Goal: Task Accomplishment & Management: Use online tool/utility

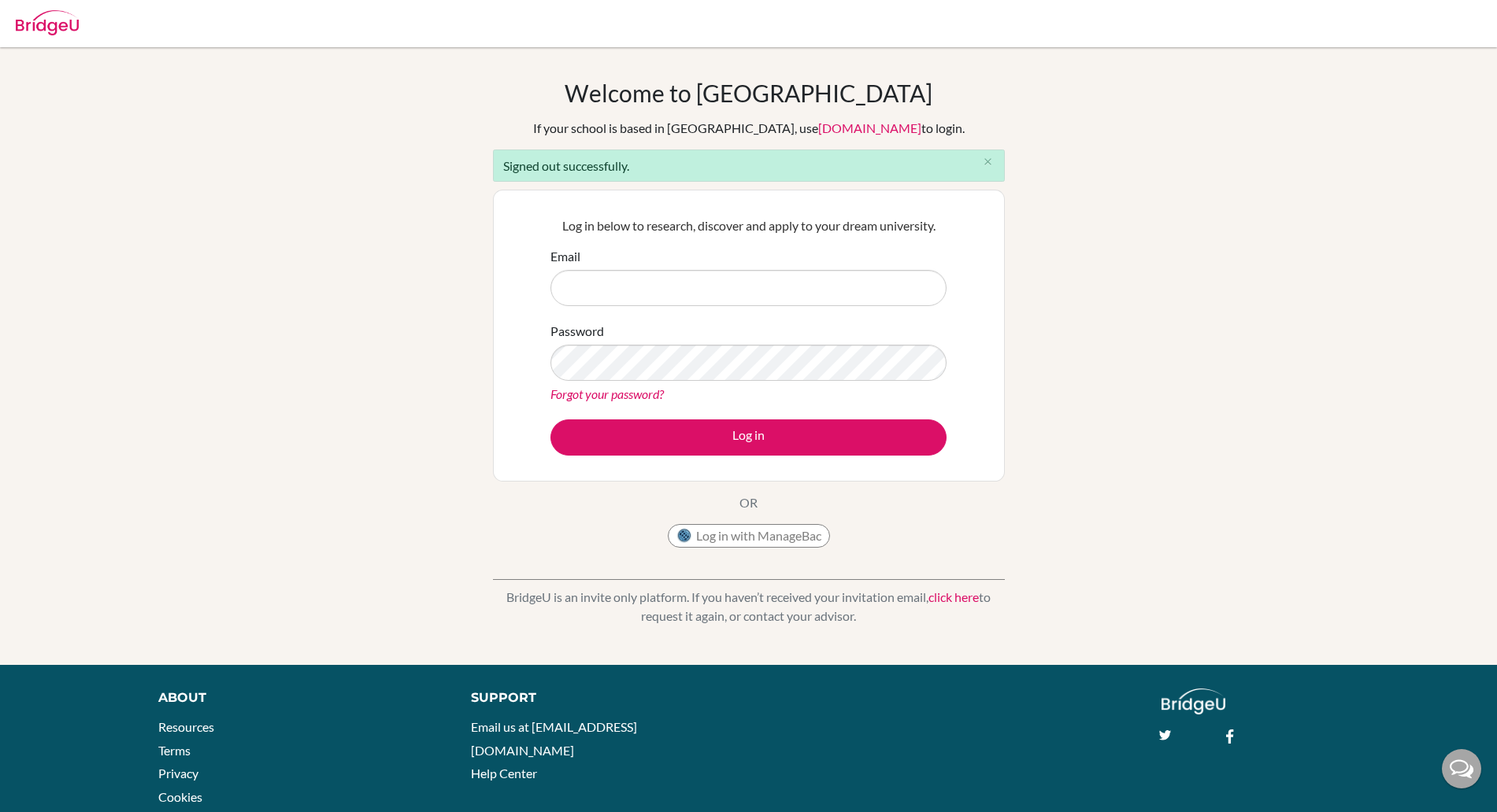
click at [671, 299] on input "Email" at bounding box center [748, 288] width 396 height 36
type input "satriani.manalu@sampoernaacademy.sch.id"
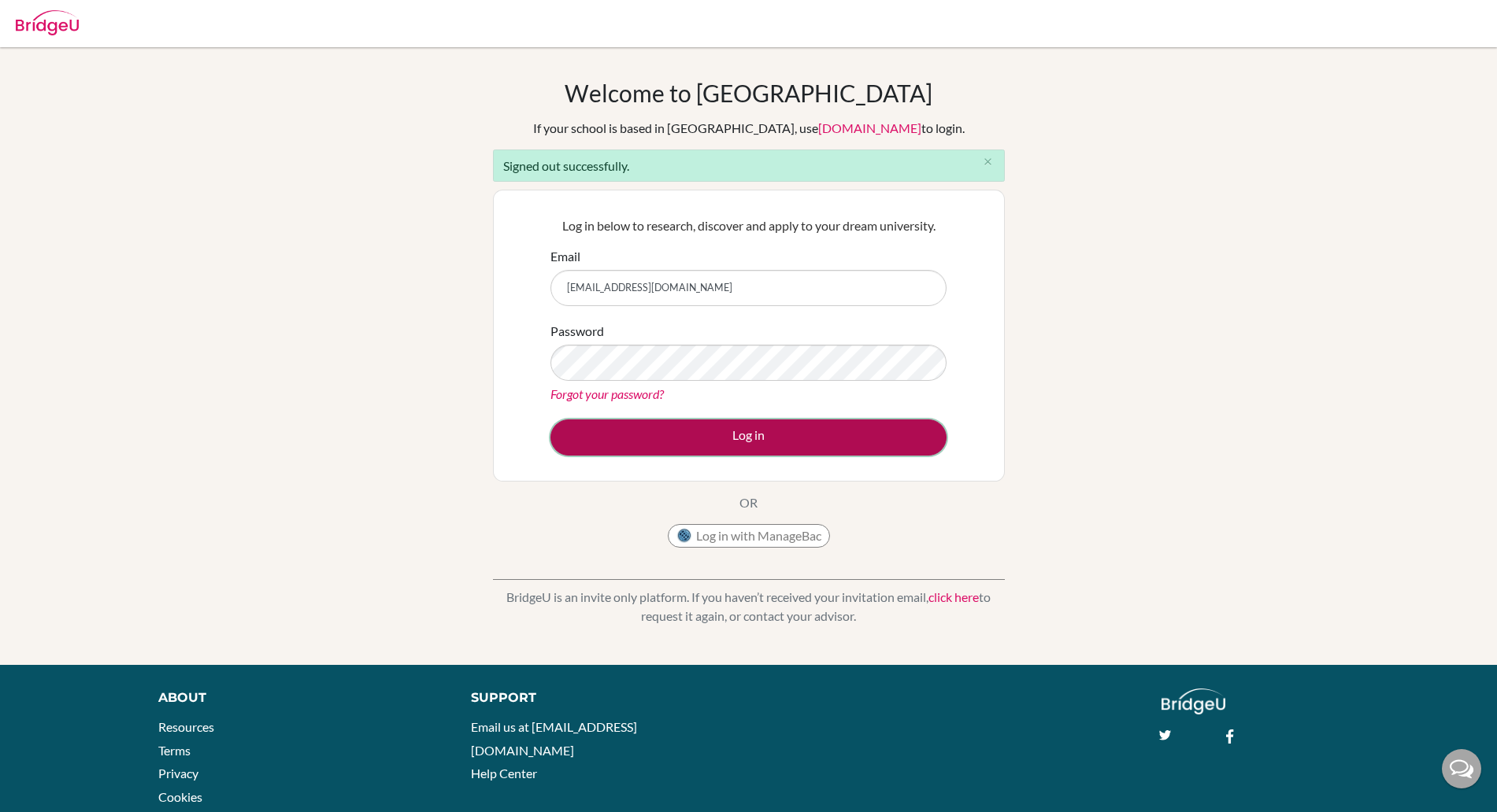
click at [700, 437] on button "Log in" at bounding box center [748, 437] width 396 height 36
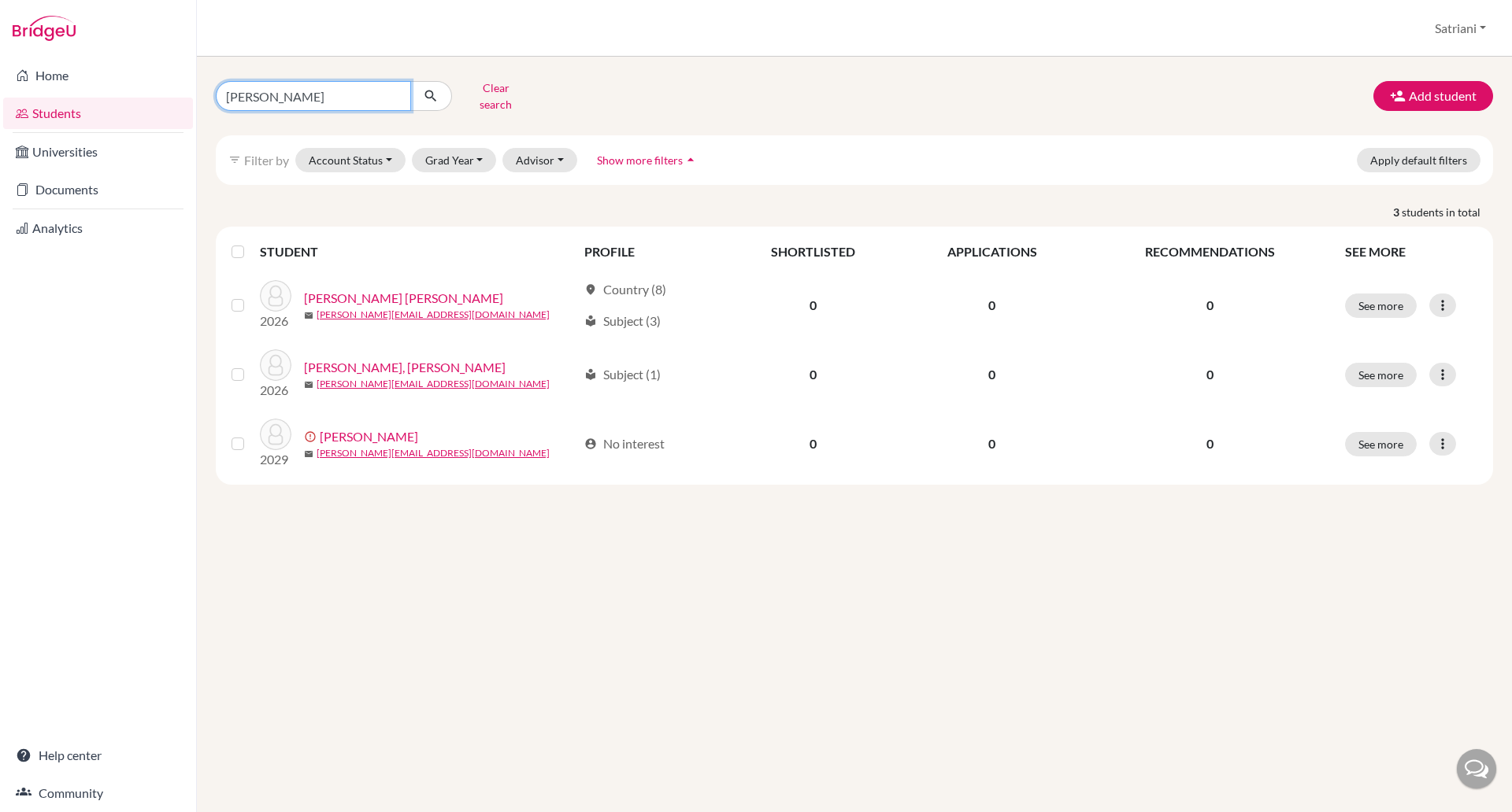
click at [397, 91] on input "[PERSON_NAME]" at bounding box center [313, 96] width 195 height 30
click at [371, 90] on input "Find student by name..." at bounding box center [313, 96] width 195 height 30
type input "tonya"
click button "submit" at bounding box center [431, 96] width 42 height 30
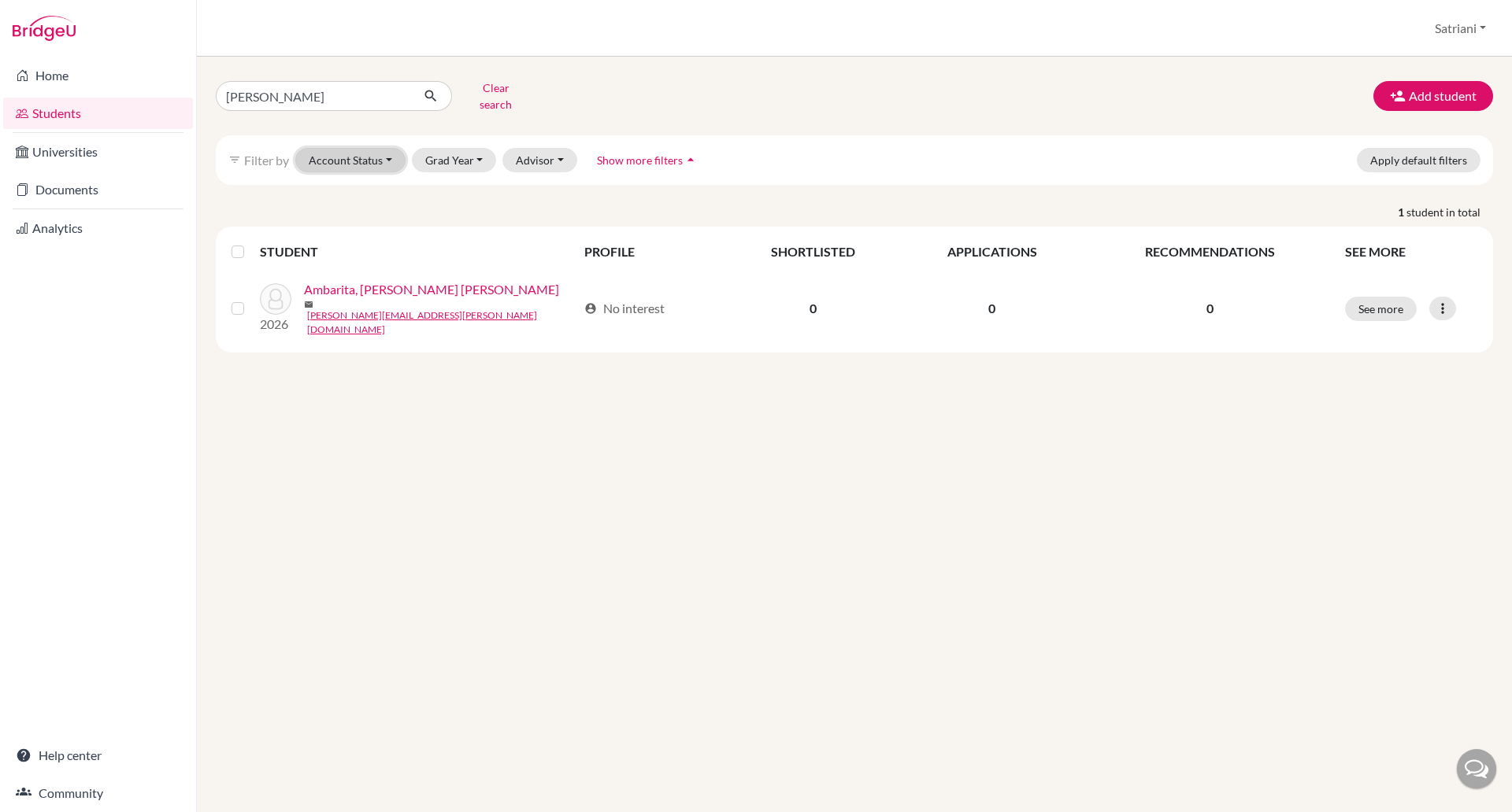
click at [386, 155] on button "Account Status" at bounding box center [350, 160] width 110 height 25
click at [432, 148] on button "Grad Year" at bounding box center [454, 160] width 85 height 25
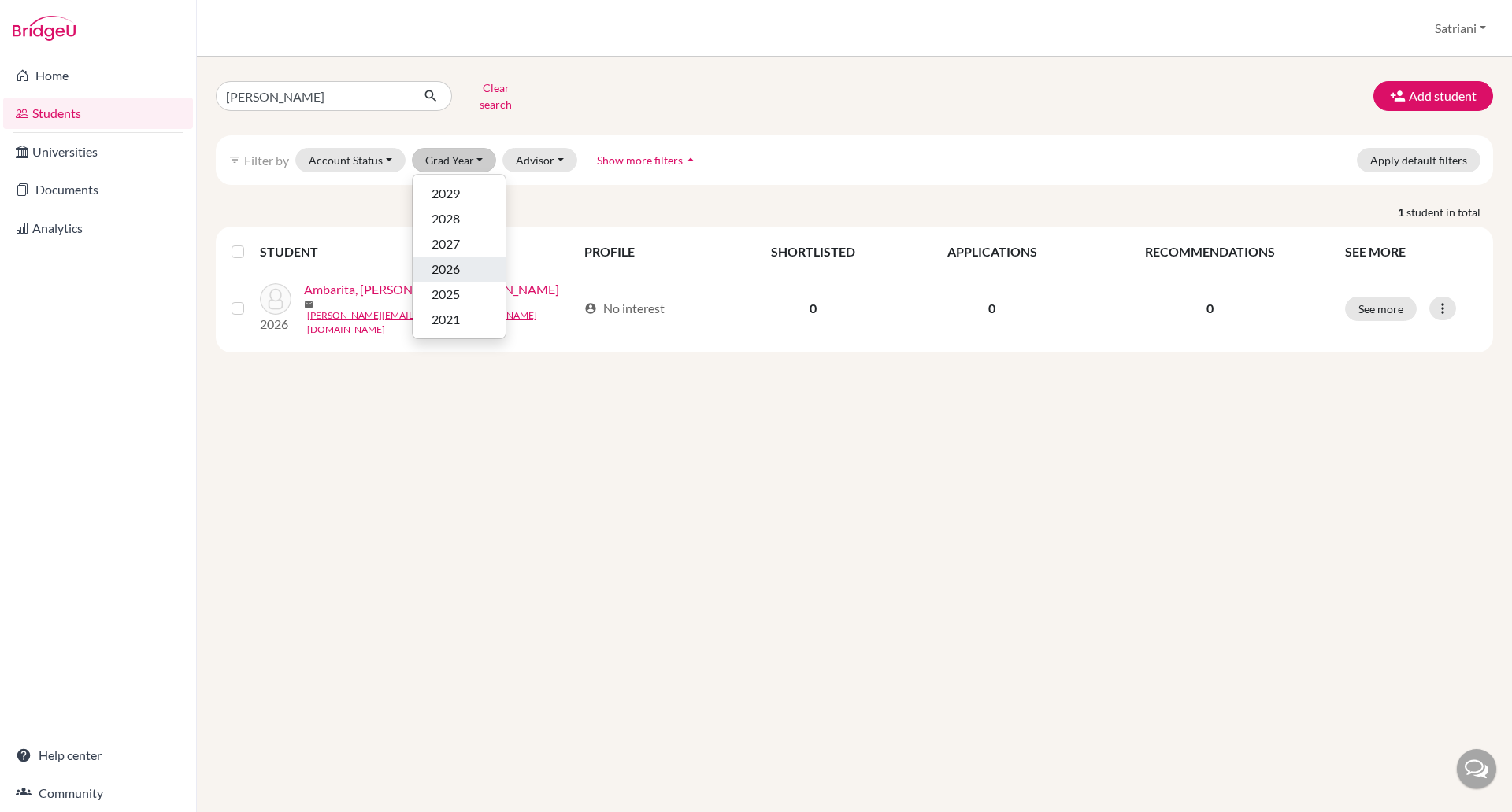
click at [444, 265] on span "2026" at bounding box center [446, 269] width 28 height 19
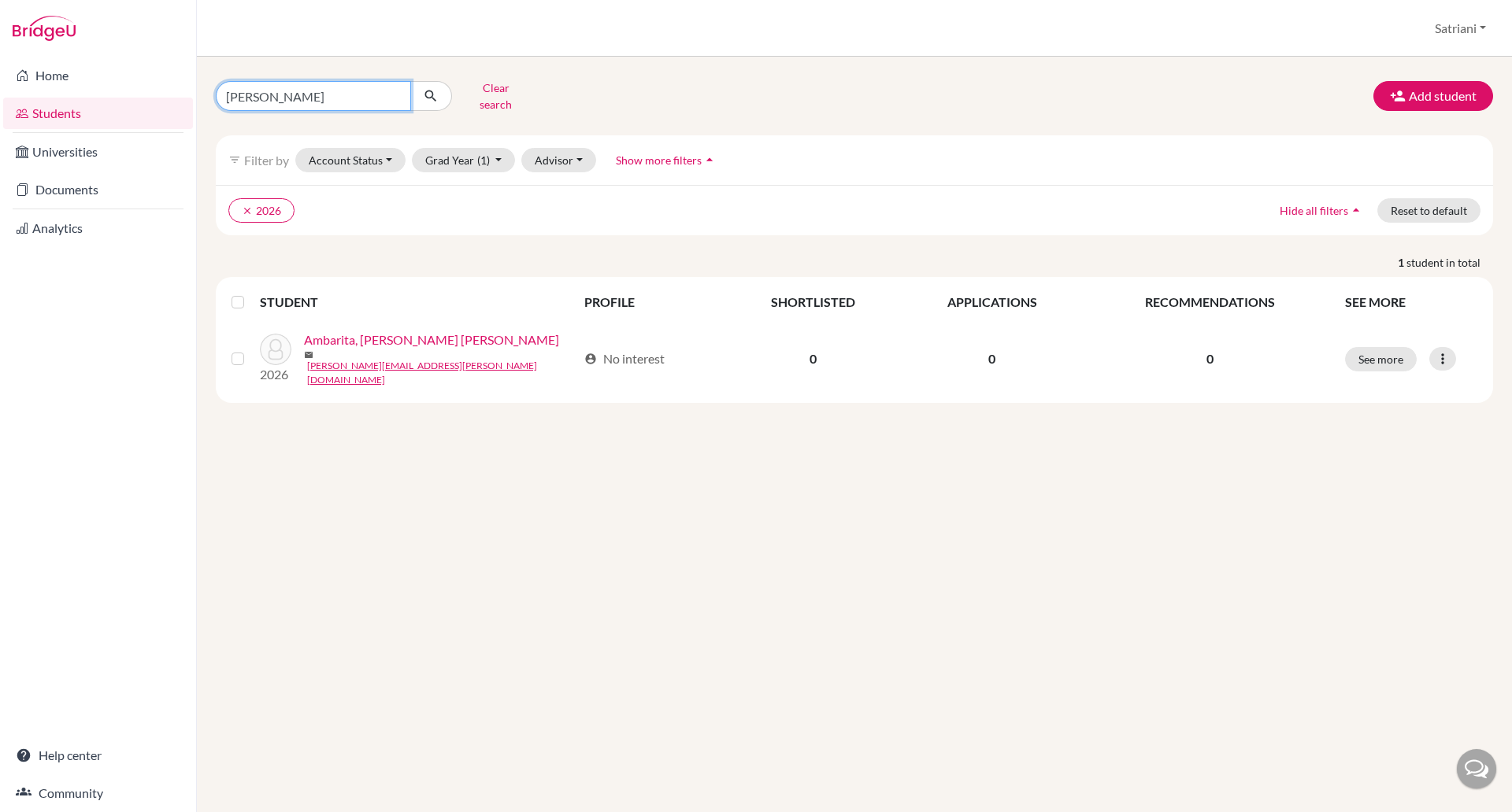
click at [396, 94] on input "tonya" at bounding box center [313, 96] width 195 height 30
click at [426, 96] on icon "submit" at bounding box center [431, 96] width 16 height 16
click at [431, 88] on icon "submit" at bounding box center [431, 96] width 16 height 16
click at [242, 206] on icon "clear" at bounding box center [247, 211] width 11 height 11
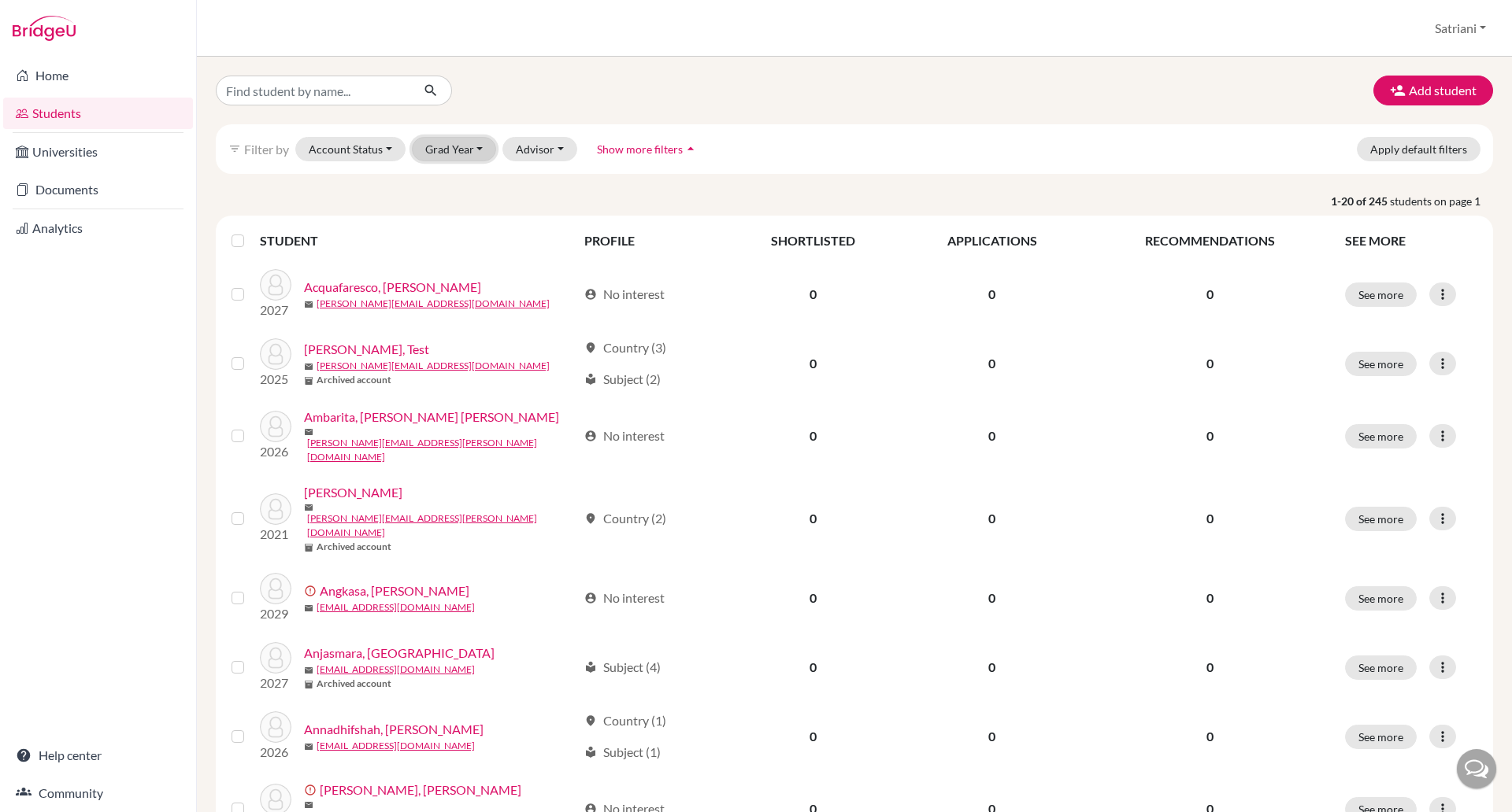
click at [458, 146] on button "Grad Year" at bounding box center [454, 149] width 85 height 25
click at [482, 255] on div "2026" at bounding box center [459, 258] width 55 height 19
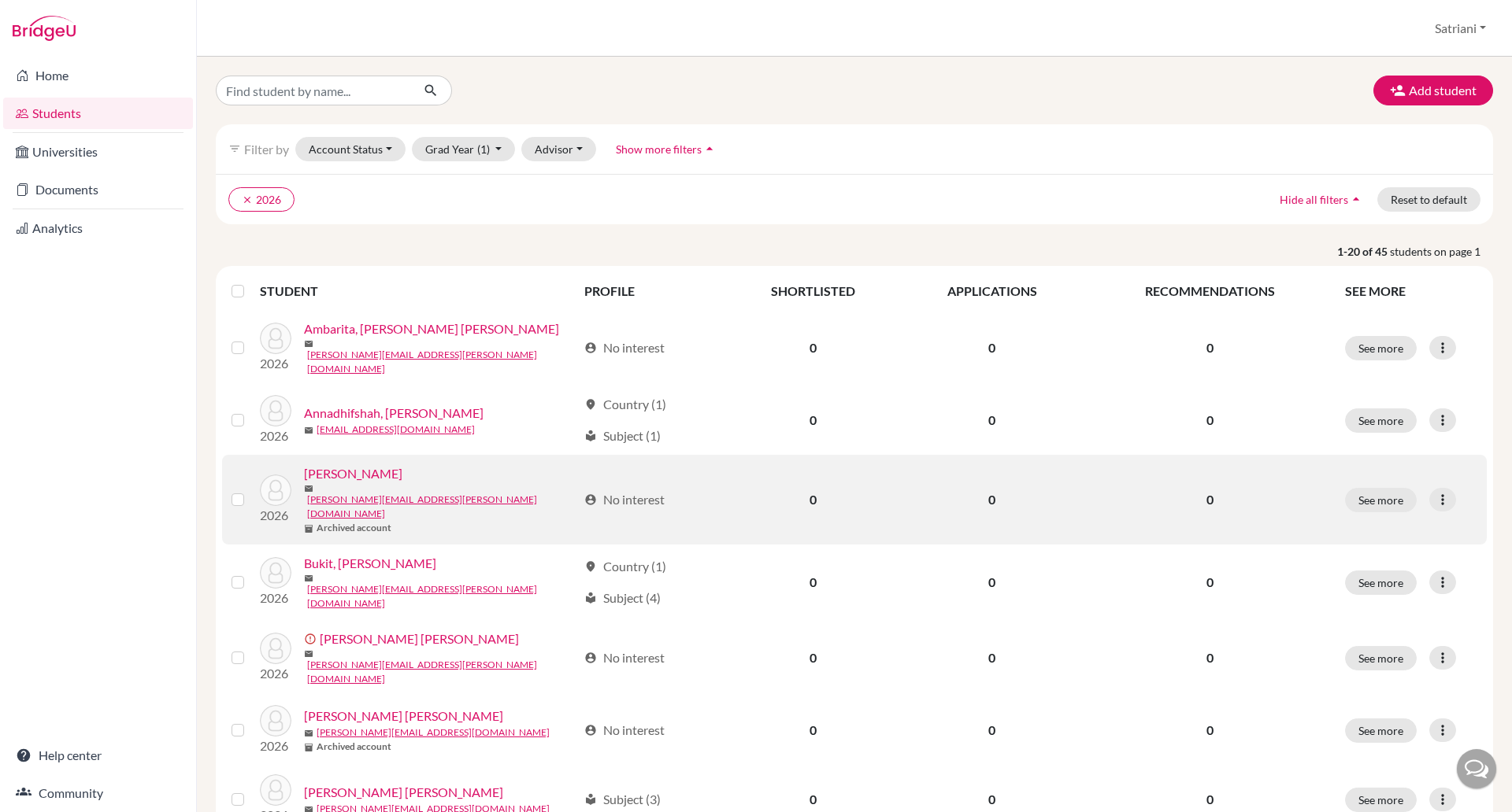
scroll to position [98, 0]
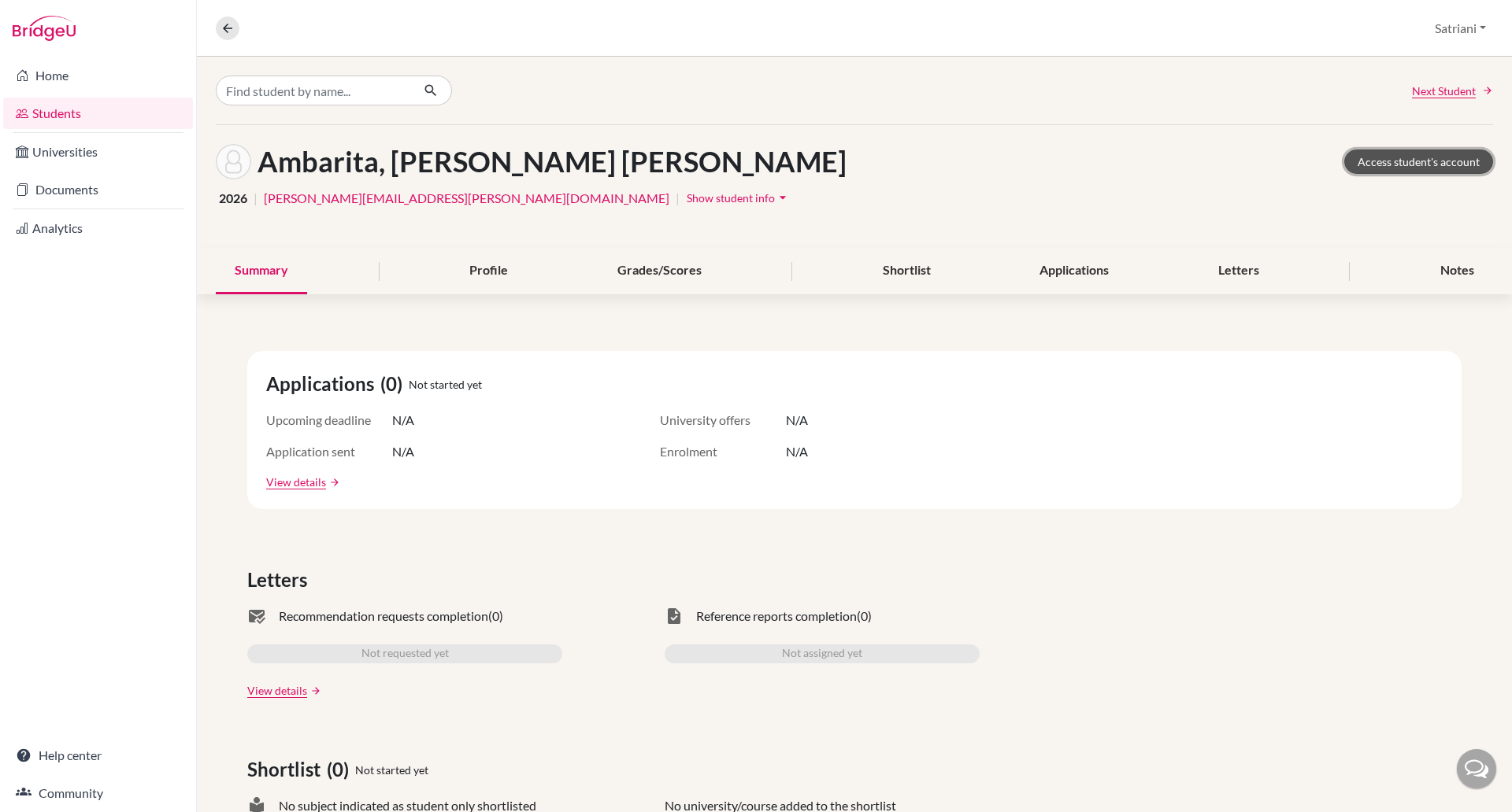
click at [1436, 152] on link "Access student's account" at bounding box center [1419, 162] width 149 height 25
